Goal: Information Seeking & Learning: Learn about a topic

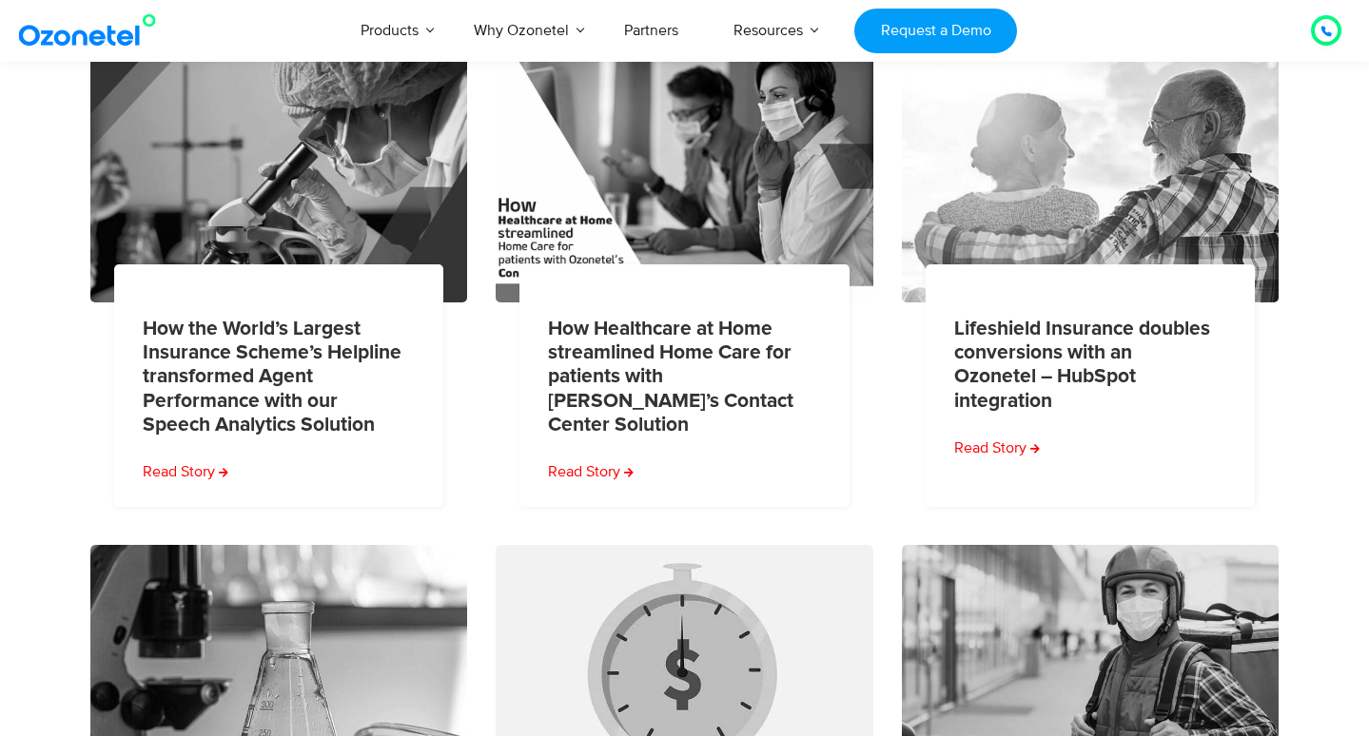
scroll to position [267, 0]
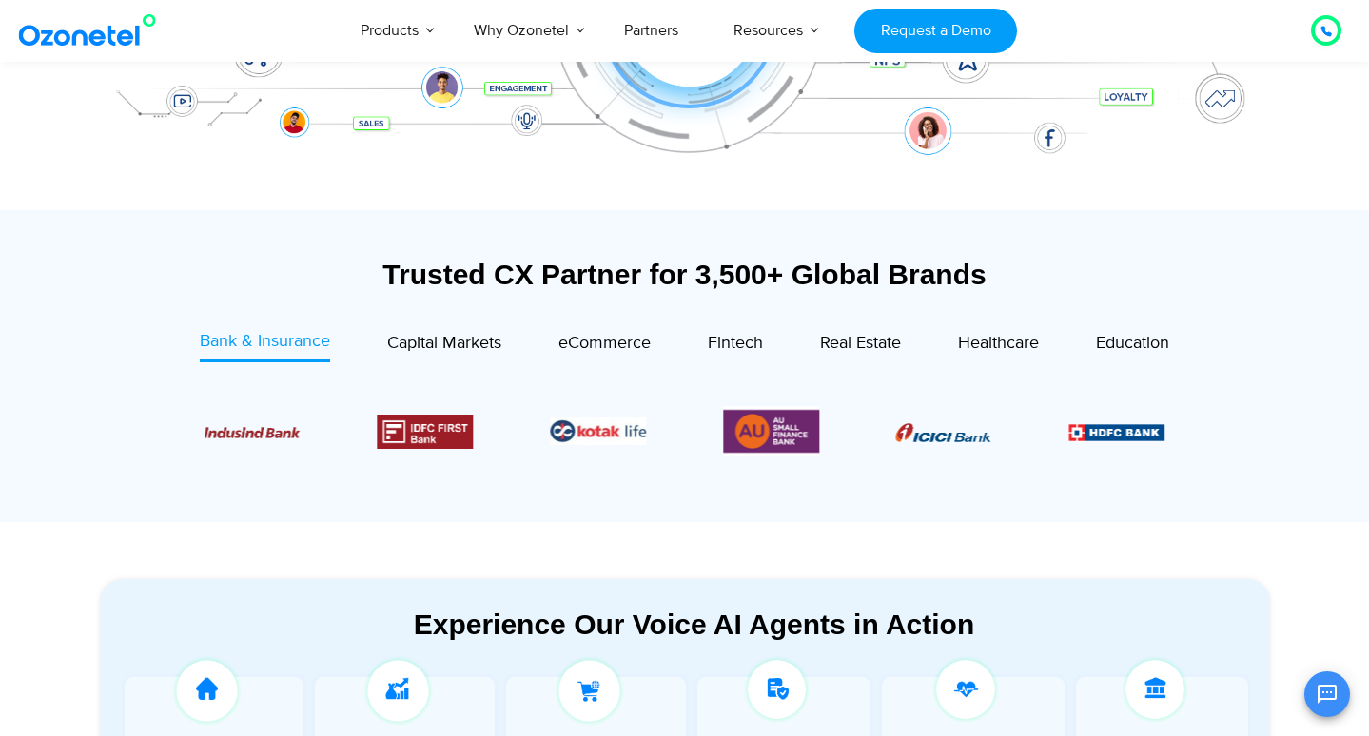
scroll to position [584, 0]
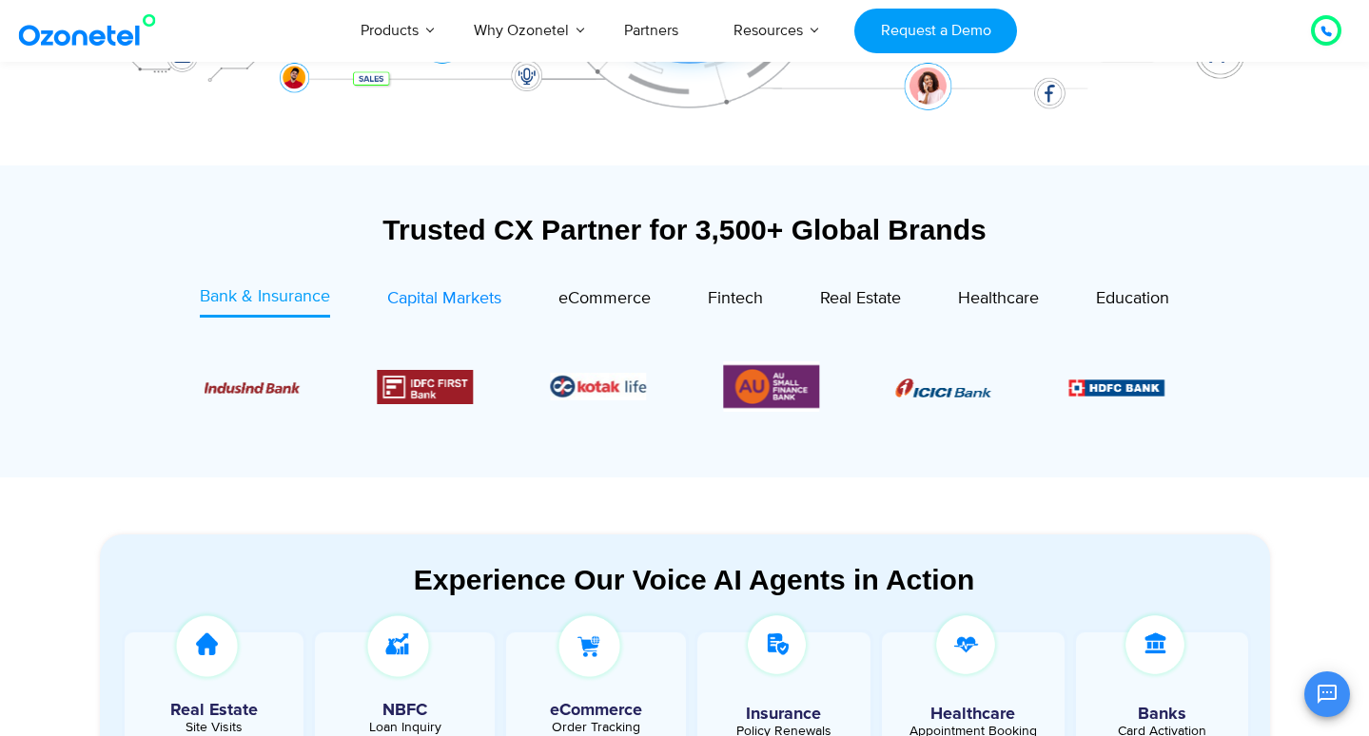
click at [425, 300] on span "Capital Markets" at bounding box center [444, 298] width 114 height 21
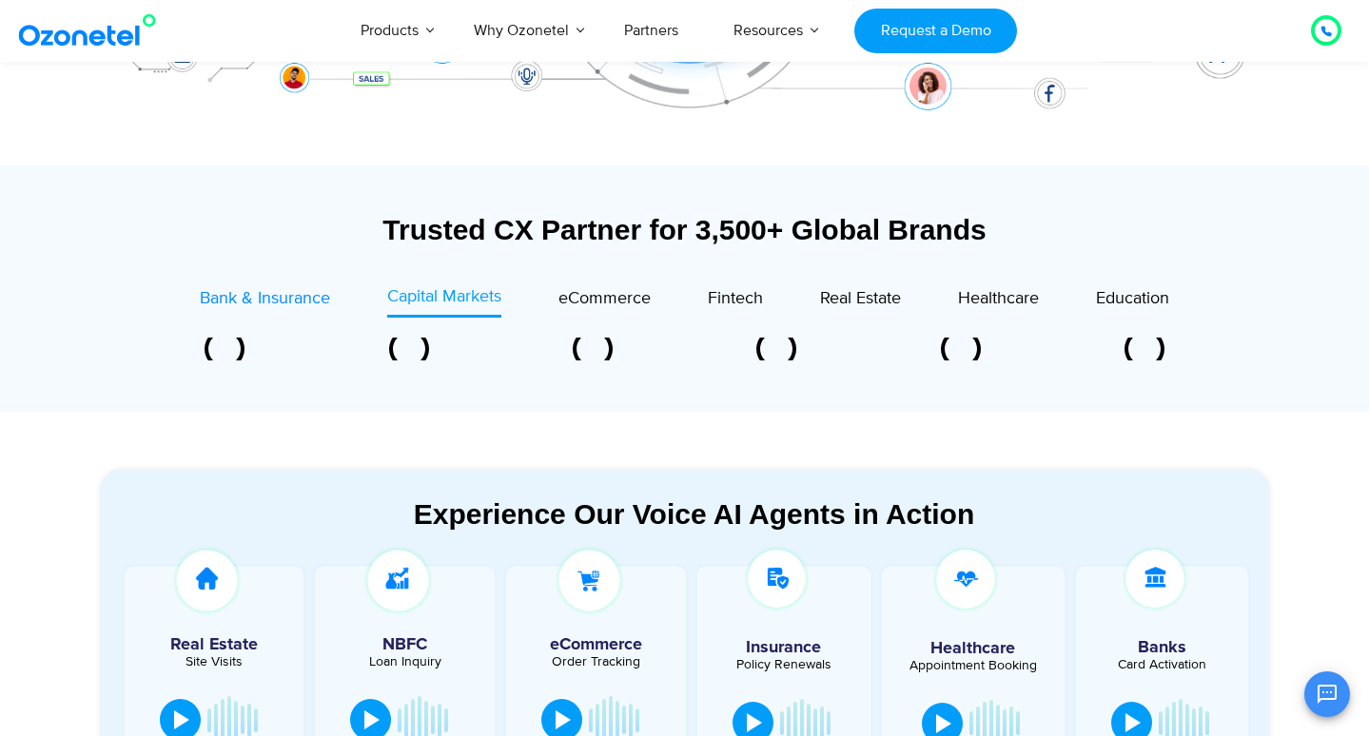
click at [282, 301] on span "Bank & Insurance" at bounding box center [265, 298] width 130 height 21
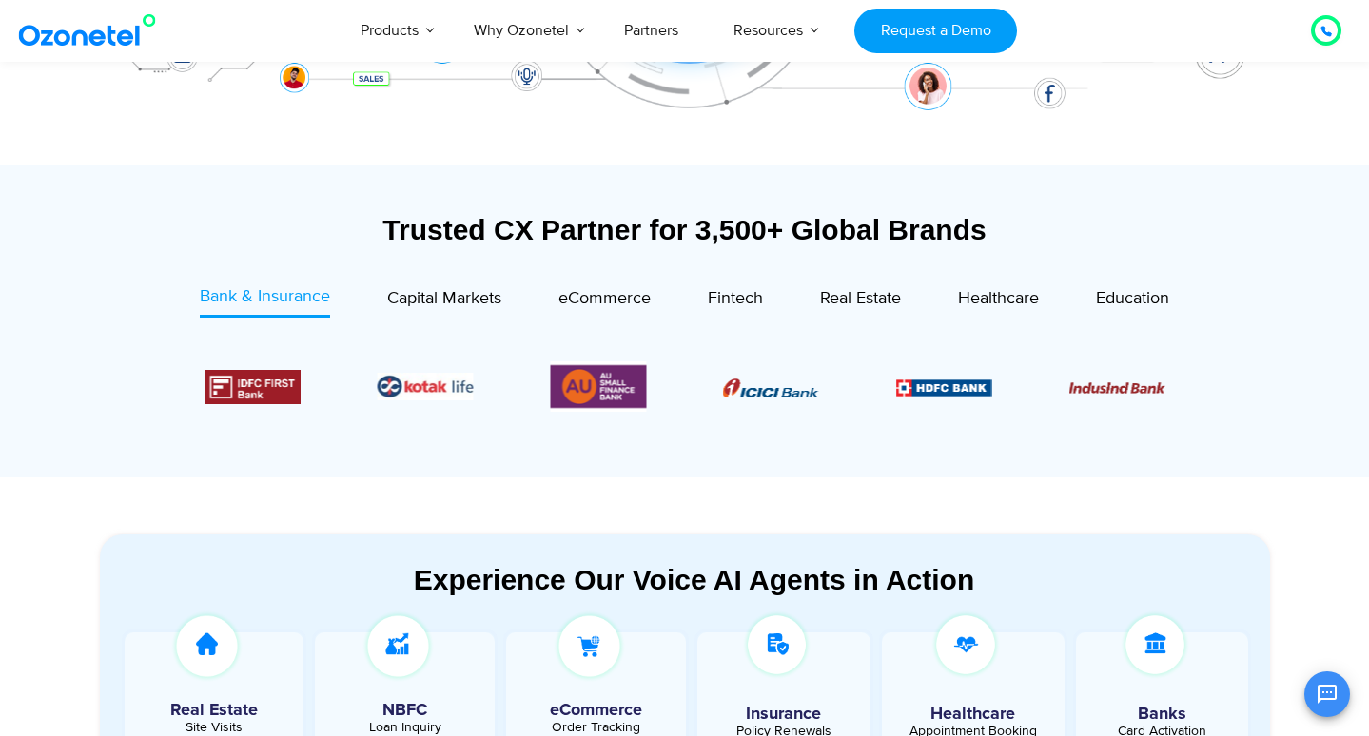
drag, startPoint x: 163, startPoint y: 345, endPoint x: 1098, endPoint y: 397, distance: 937.2
click at [1098, 397] on div at bounding box center [685, 387] width 1056 height 98
drag, startPoint x: 115, startPoint y: 359, endPoint x: 443, endPoint y: 405, distance: 331.4
click at [443, 405] on div "Bank & Insurance Capital Markets" at bounding box center [685, 376] width 1170 height 184
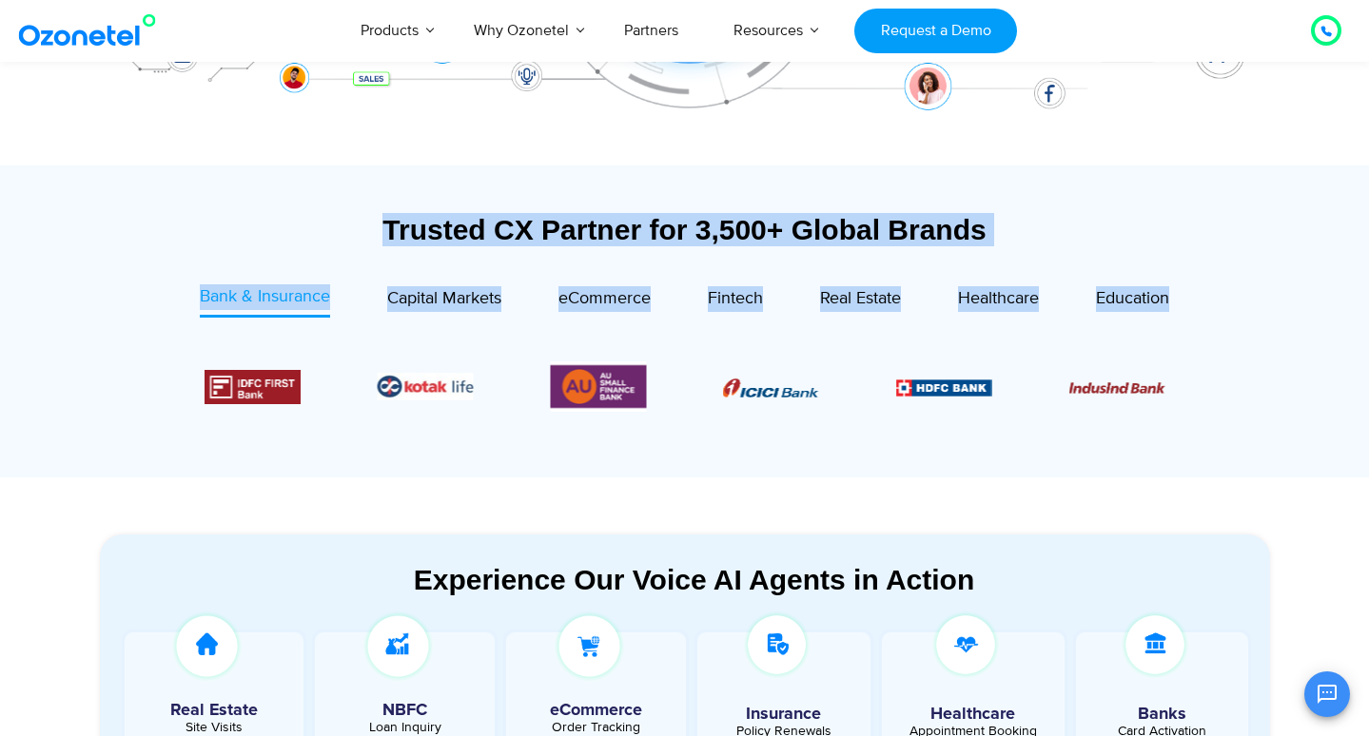
drag, startPoint x: 175, startPoint y: 220, endPoint x: 906, endPoint y: 530, distance: 794.4
type textarea "**********"
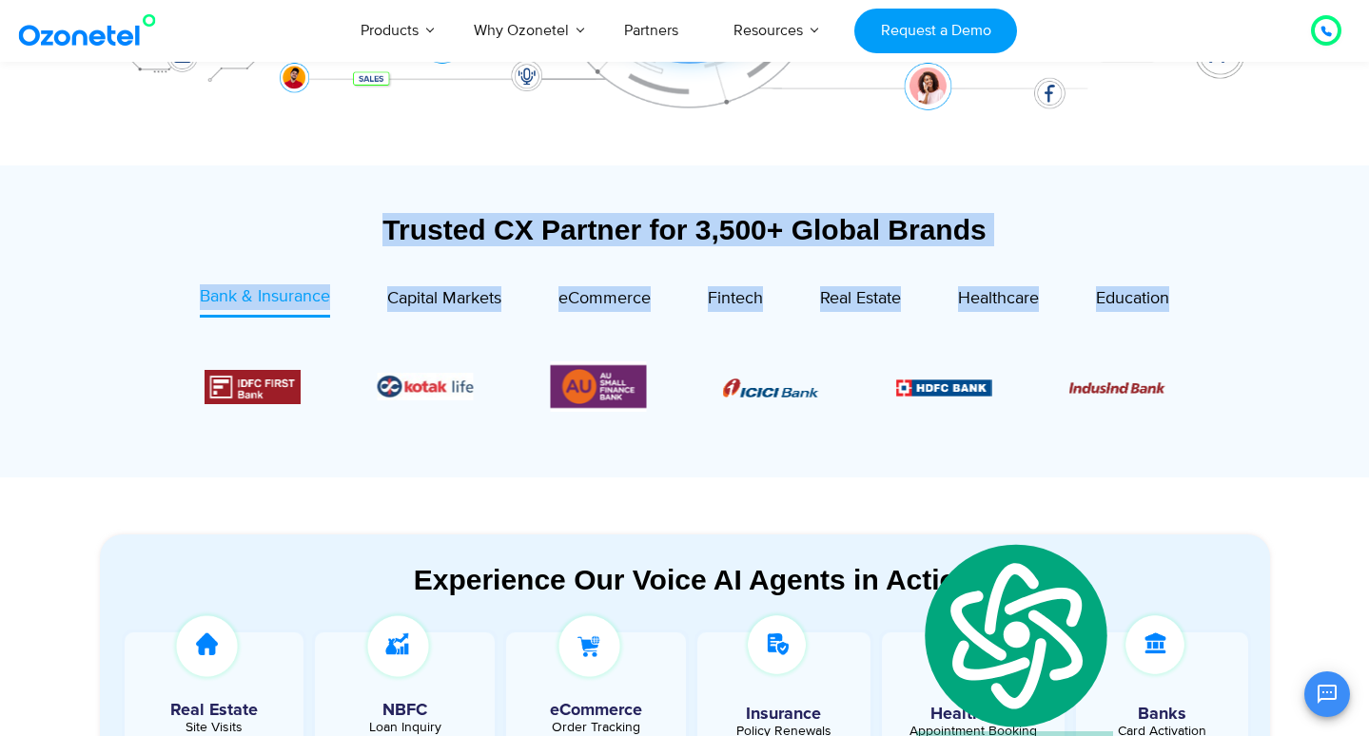
click at [881, 513] on section "Experience Our Voice AI Agents in Action Real Estate Site Visits NBFC Loan Inqu…" at bounding box center [684, 697] width 1369 height 441
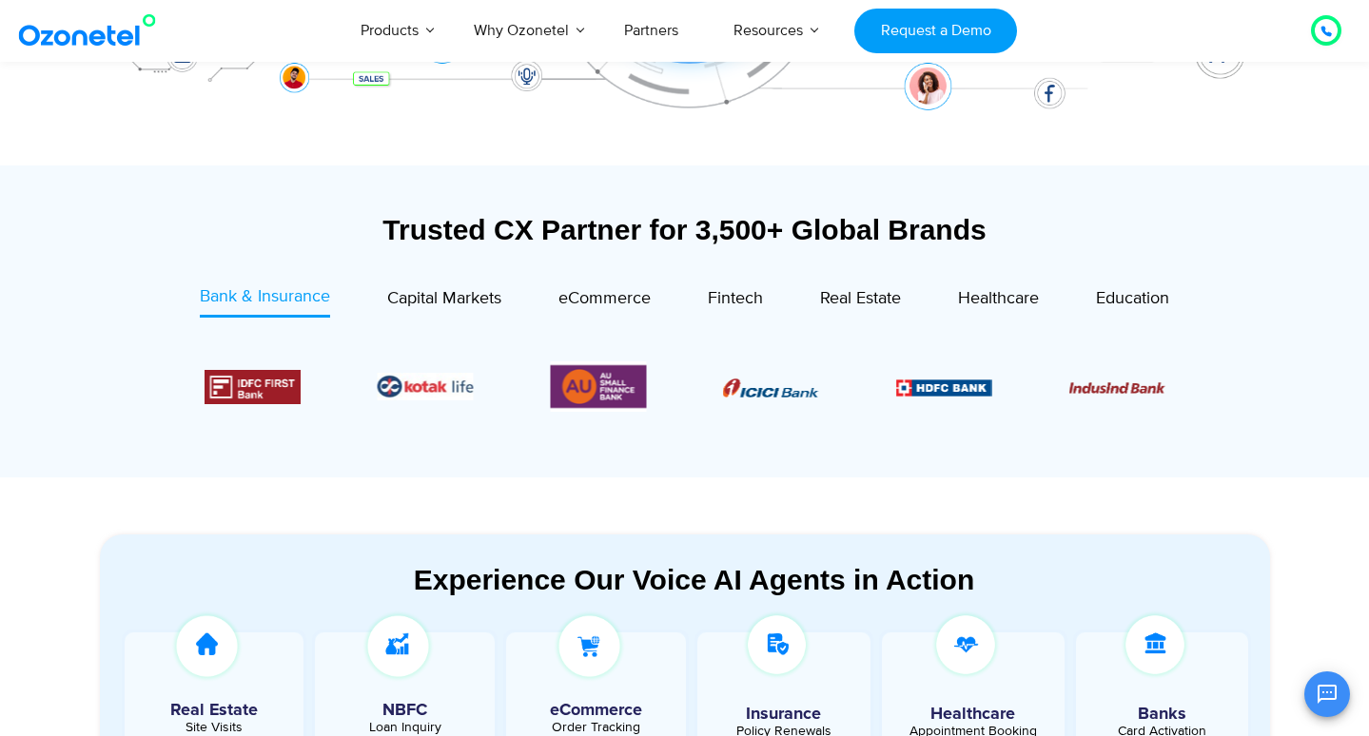
drag, startPoint x: 169, startPoint y: 367, endPoint x: 303, endPoint y: 383, distance: 135.1
click at [303, 383] on div at bounding box center [685, 387] width 1056 height 98
drag, startPoint x: 40, startPoint y: 488, endPoint x: 748, endPoint y: 311, distance: 730.3
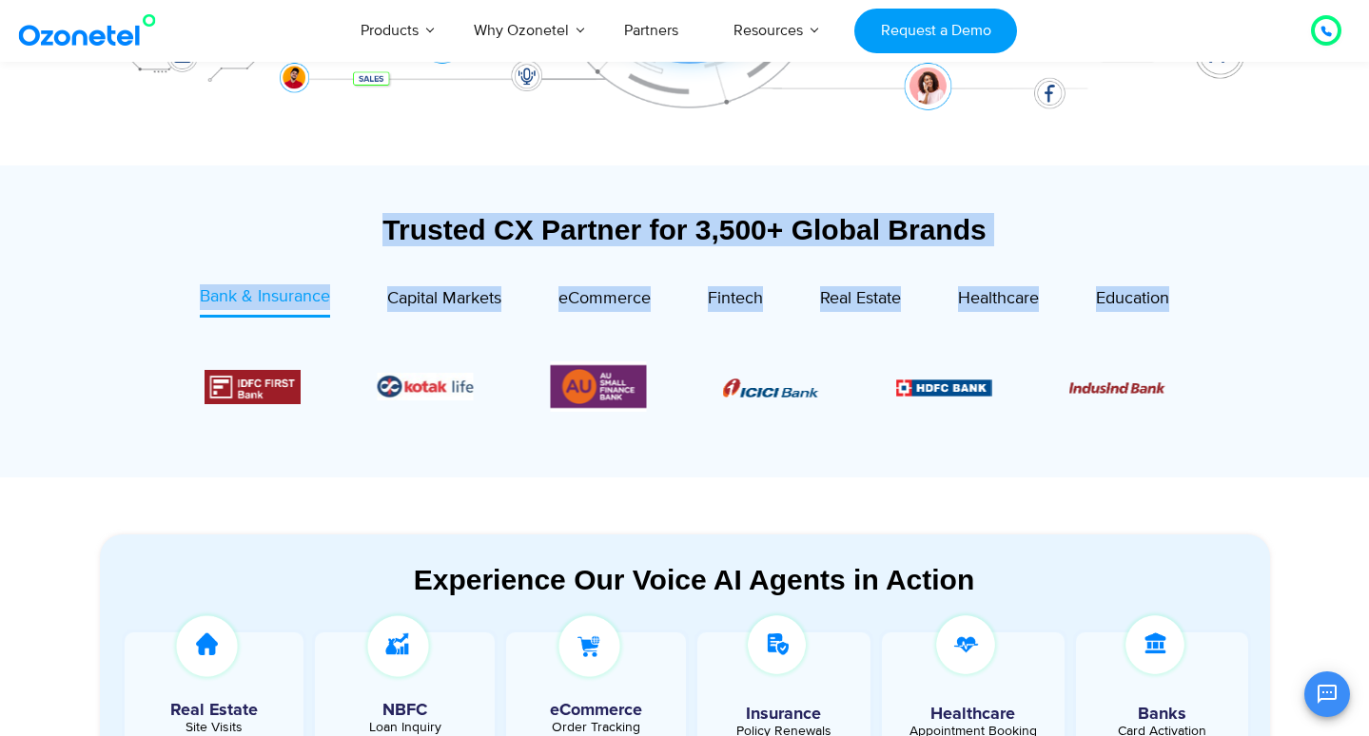
drag, startPoint x: 69, startPoint y: 123, endPoint x: 907, endPoint y: 437, distance: 894.7
click at [804, 495] on section "Experience Our Voice AI Agents in Action Real Estate Site Visits NBFC Loan Inqu…" at bounding box center [684, 697] width 1369 height 441
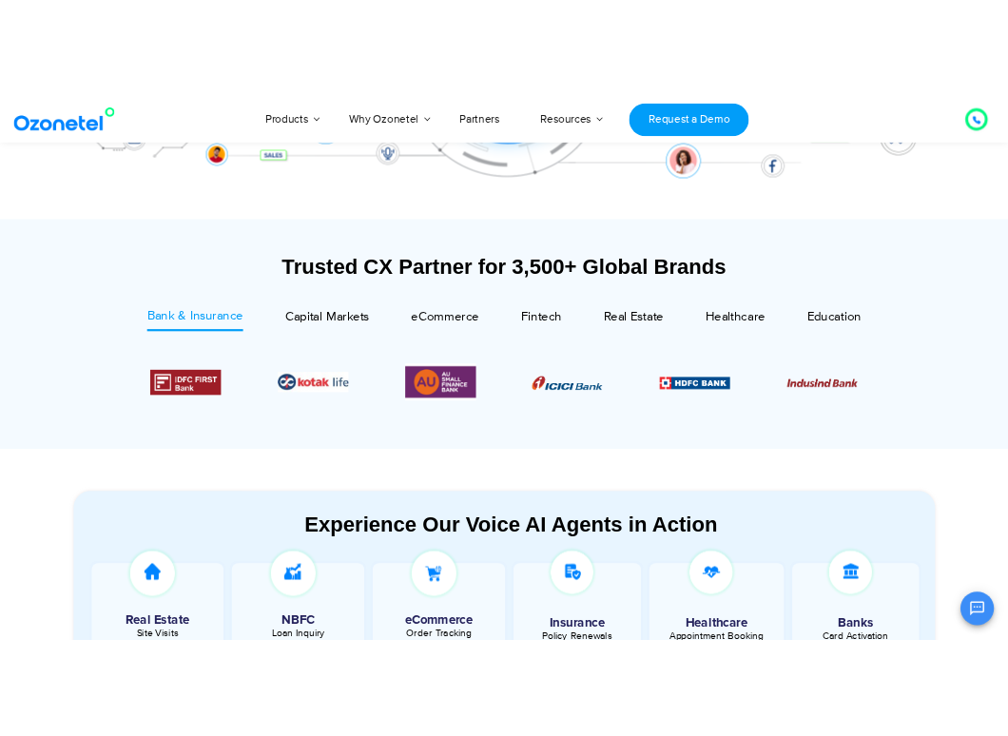
scroll to position [587, 0]
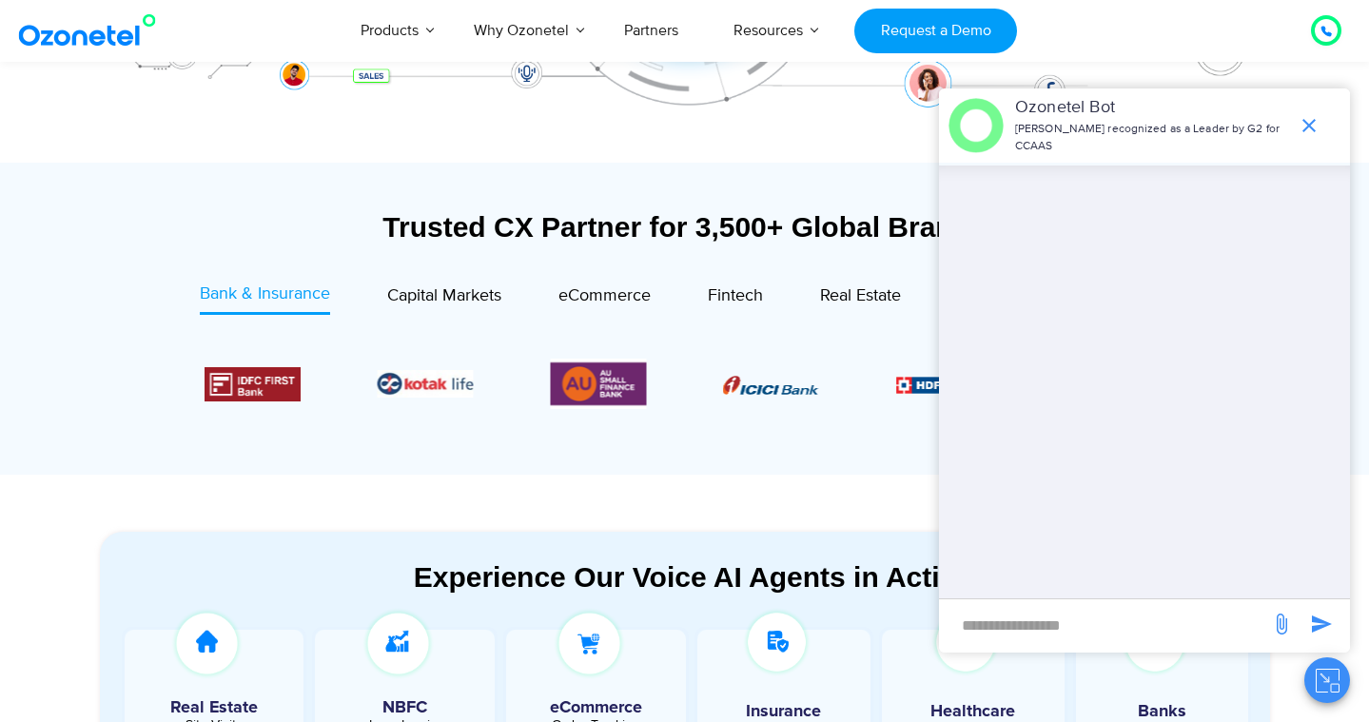
click at [1308, 120] on icon "end chat or minimize" at bounding box center [1308, 125] width 23 height 23
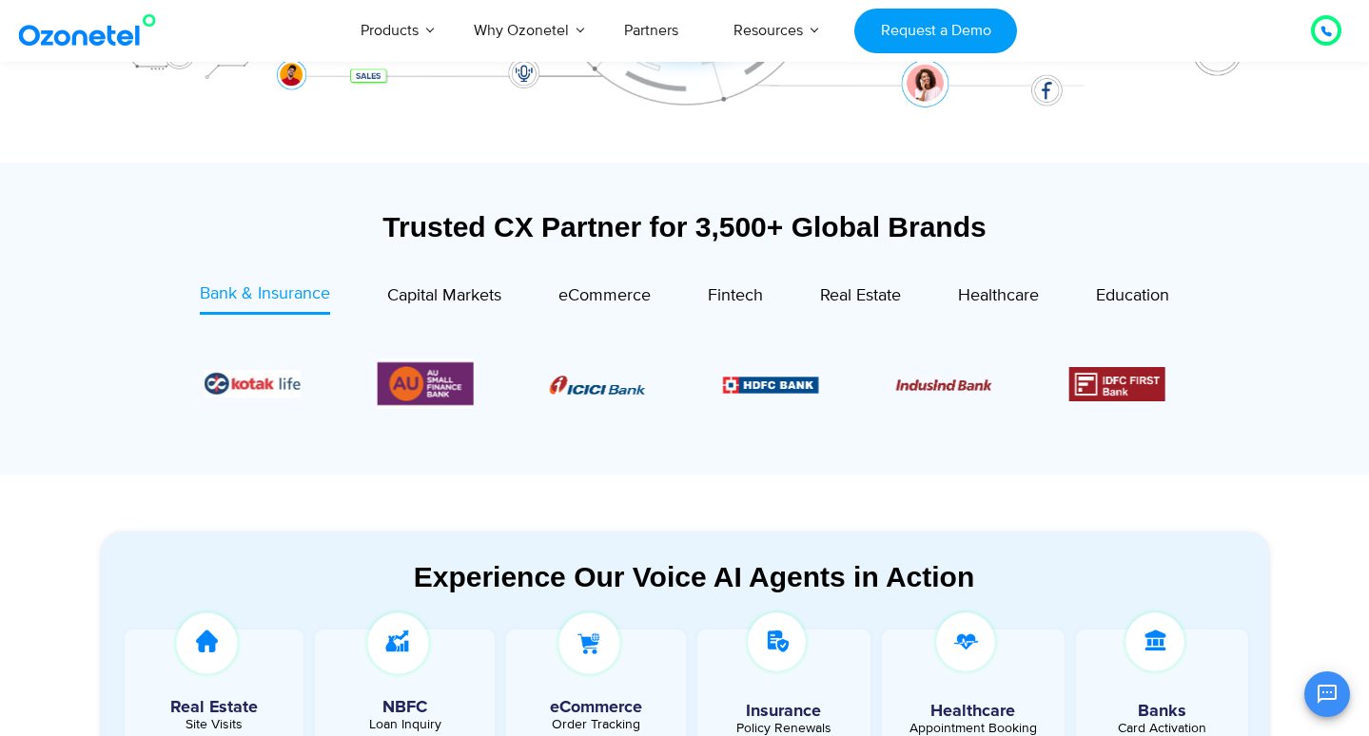
drag, startPoint x: 729, startPoint y: 424, endPoint x: 610, endPoint y: 409, distance: 119.9
click at [610, 409] on div at bounding box center [685, 384] width 1056 height 98
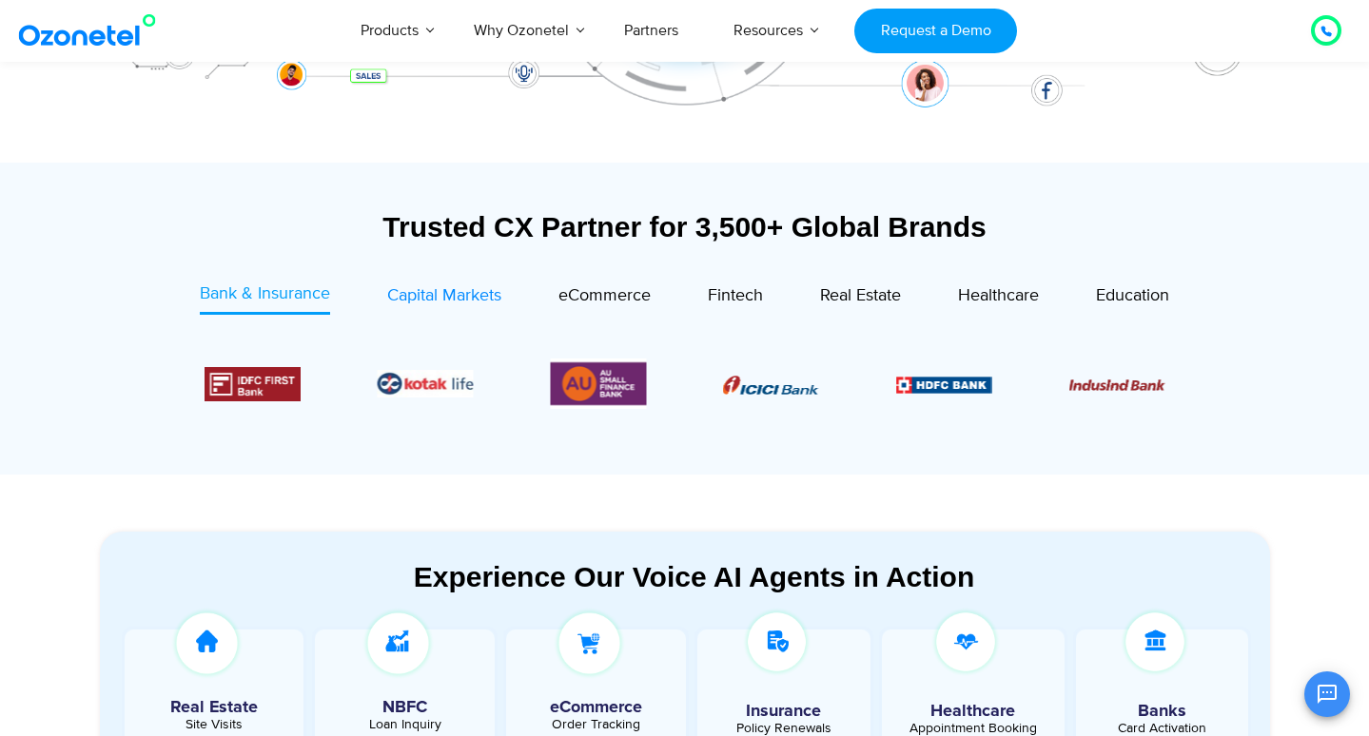
click at [447, 301] on span "Capital Markets" at bounding box center [444, 295] width 114 height 21
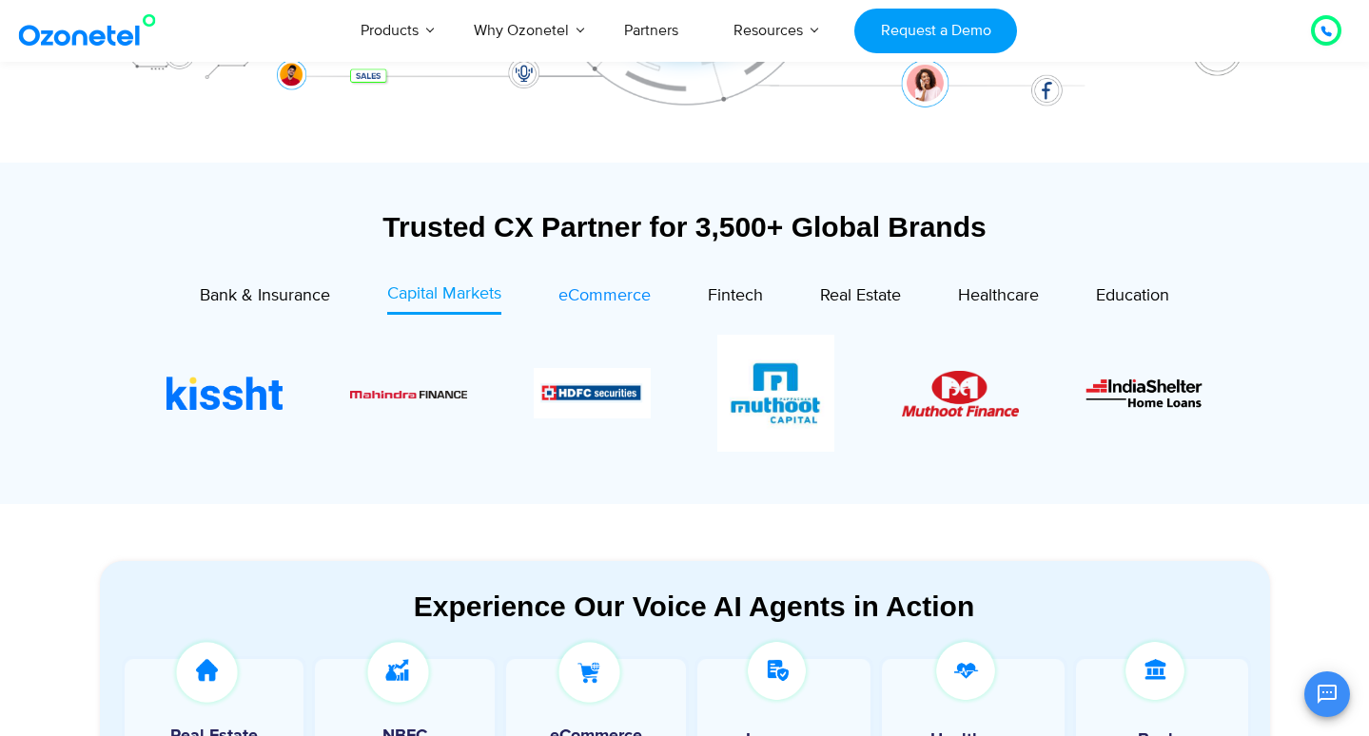
click at [613, 300] on span "eCommerce" at bounding box center [604, 295] width 92 height 21
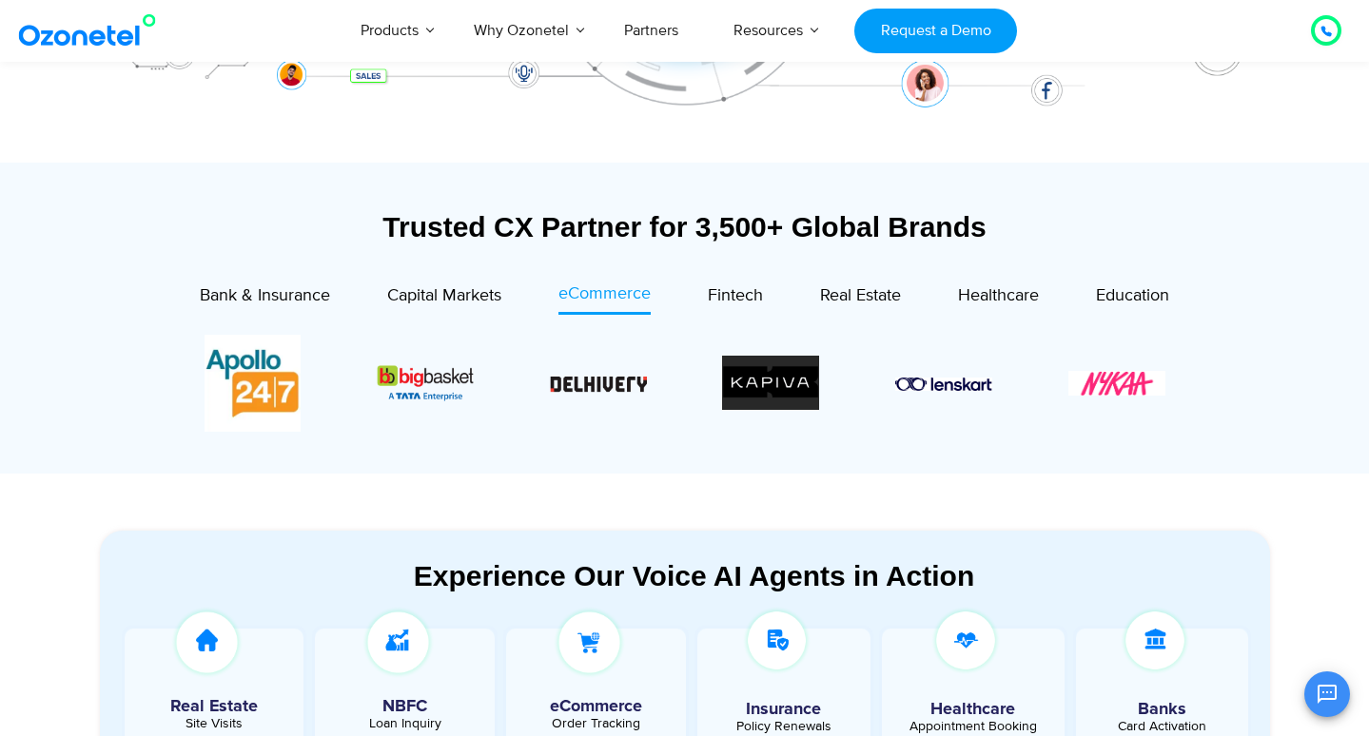
drag, startPoint x: 174, startPoint y: 321, endPoint x: 573, endPoint y: 394, distance: 406.1
click at [573, 394] on section at bounding box center [684, 383] width 1113 height 154
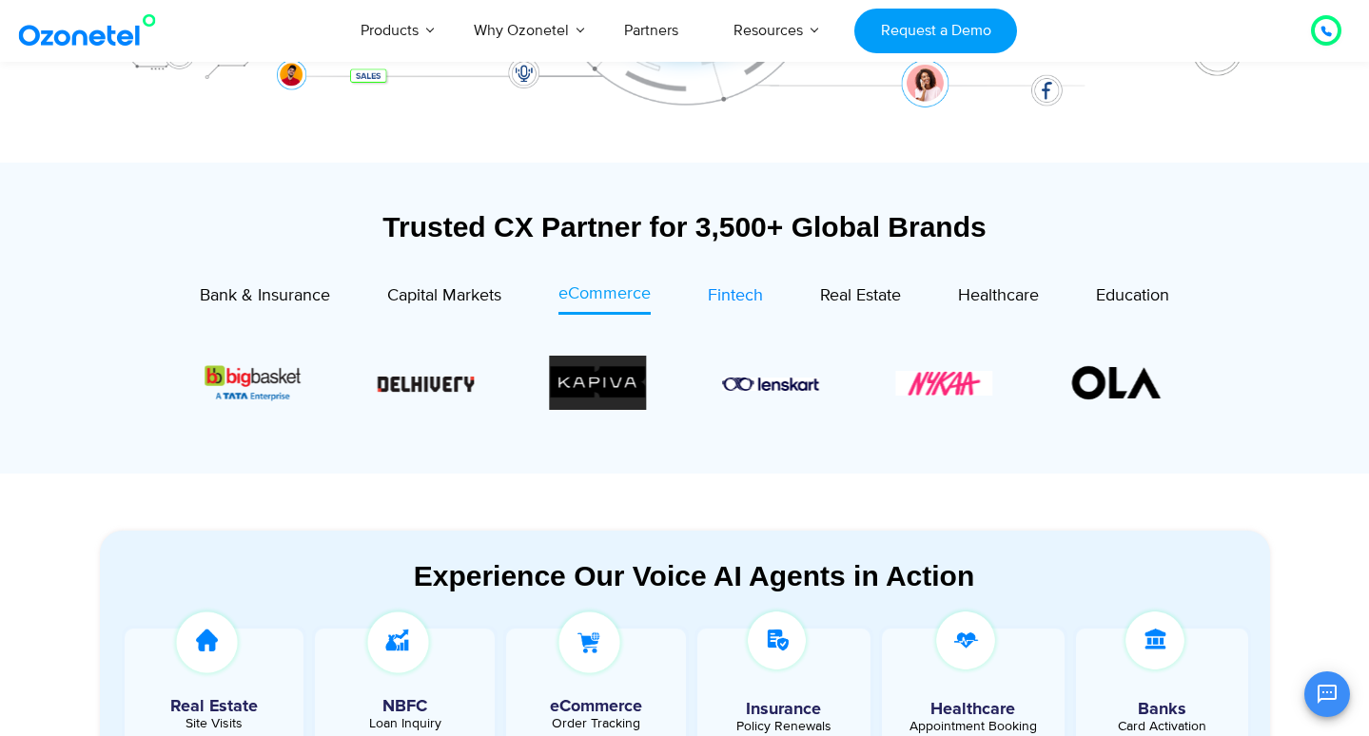
click at [721, 300] on span "Fintech" at bounding box center [735, 295] width 55 height 21
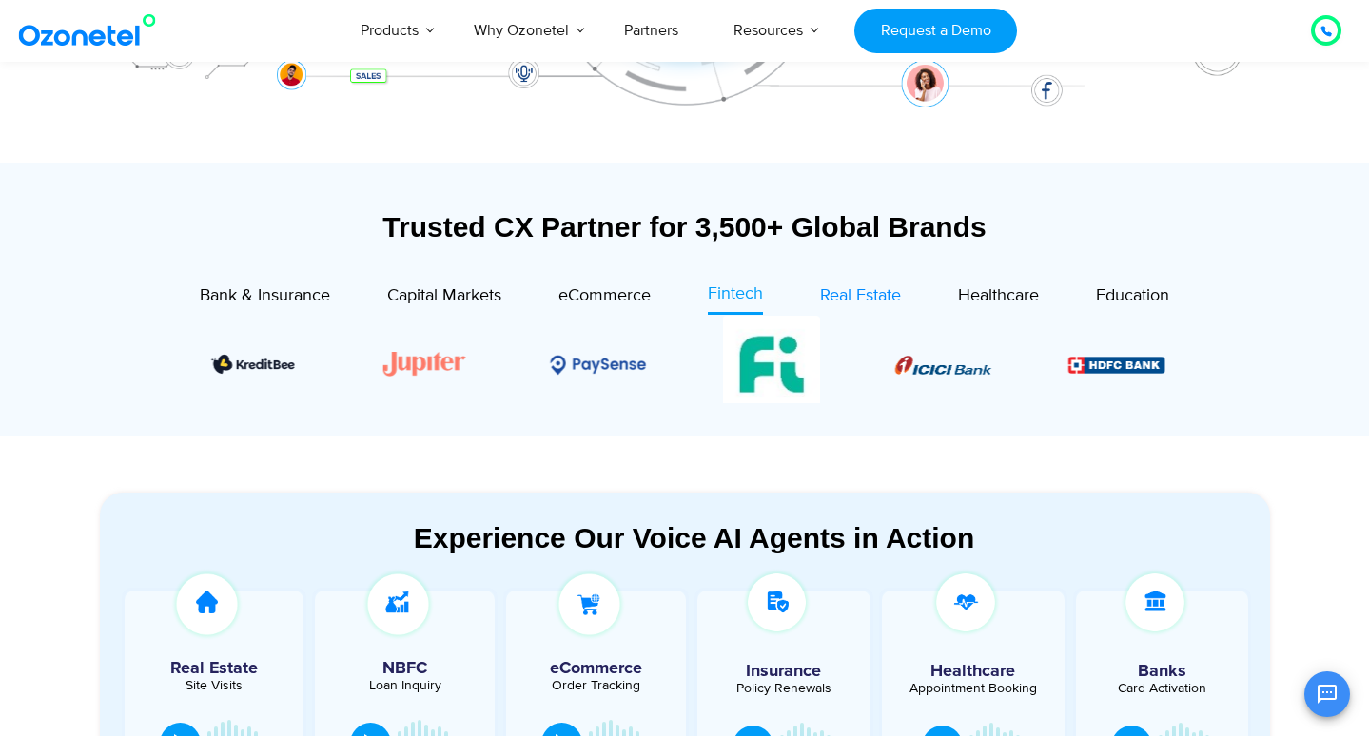
click at [852, 301] on span "Real Estate" at bounding box center [860, 295] width 81 height 21
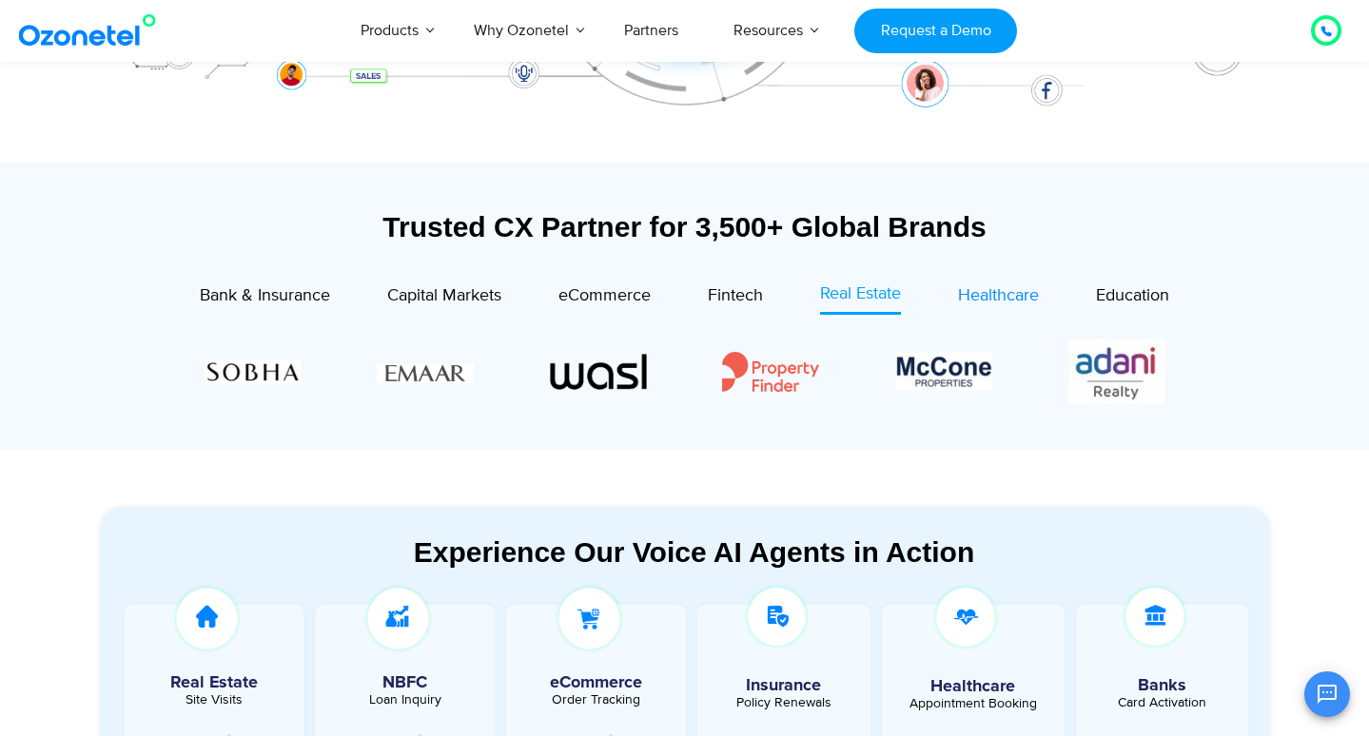
click at [971, 302] on span "Healthcare" at bounding box center [998, 295] width 81 height 21
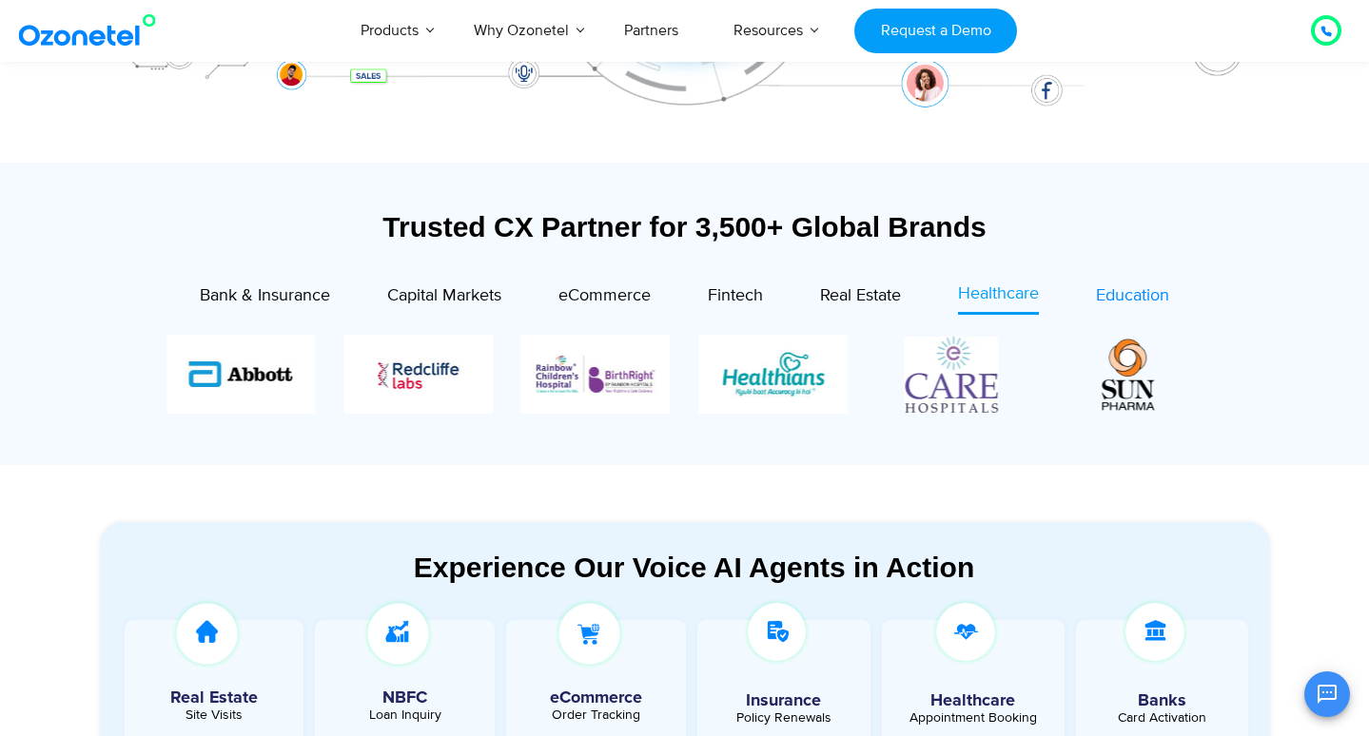
click at [1124, 301] on span "Education" at bounding box center [1132, 295] width 73 height 21
